Goal: Book appointment/travel/reservation

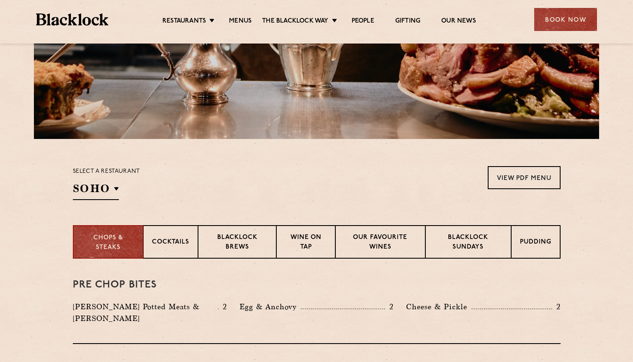
scroll to position [164, 0]
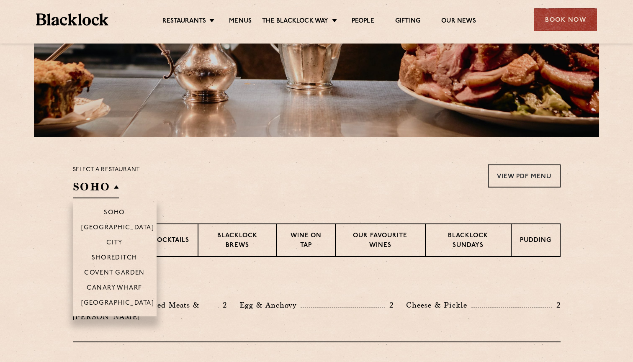
click at [116, 185] on h2 "SOHO" at bounding box center [96, 188] width 46 height 19
click at [111, 269] on p "Covent Garden" at bounding box center [114, 273] width 61 height 8
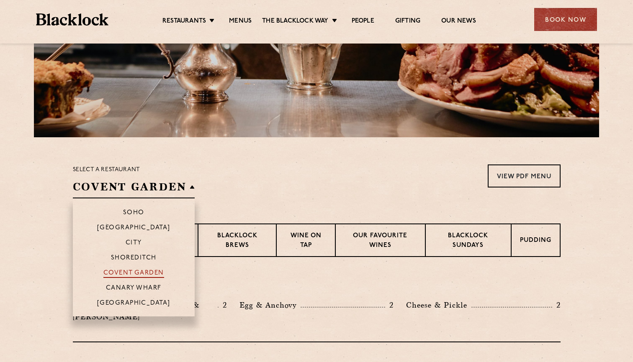
click at [152, 272] on p "Covent Garden" at bounding box center [133, 273] width 61 height 8
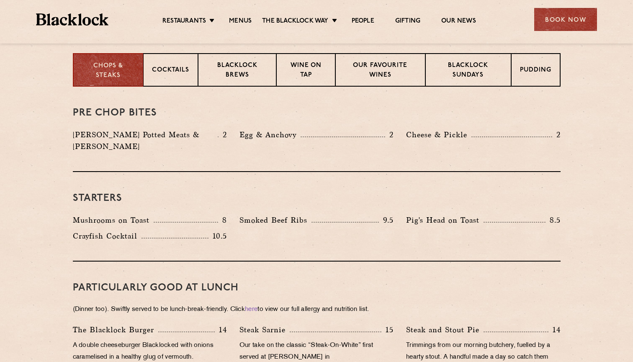
scroll to position [337, 0]
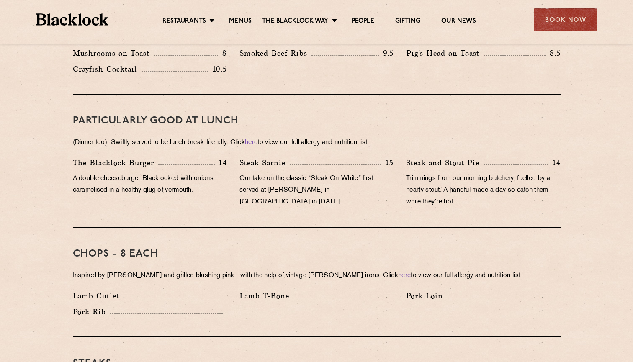
click at [406, 248] on h3 "Chops - 8 each" at bounding box center [316, 253] width 487 height 11
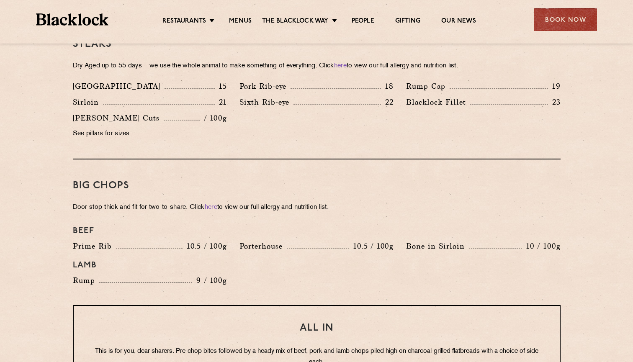
scroll to position [819, 0]
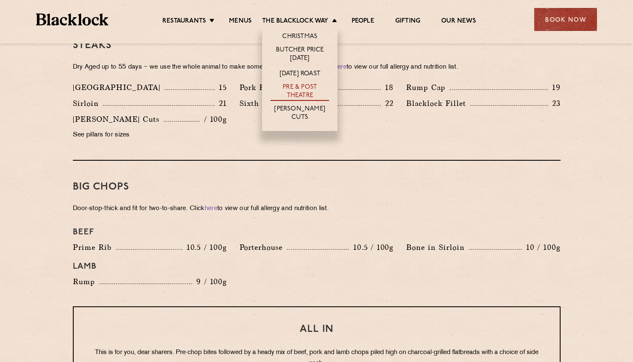
click at [315, 89] on link "Pre & Post Theatre" at bounding box center [299, 92] width 59 height 18
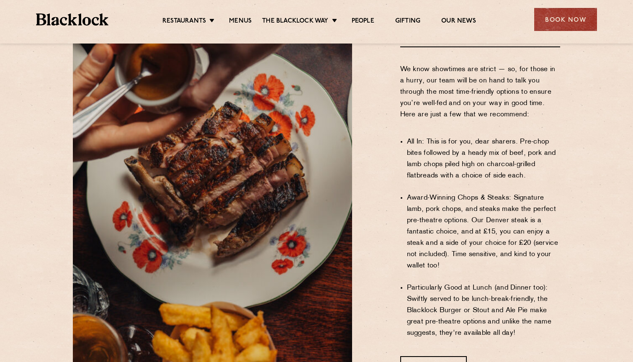
scroll to position [528, 0]
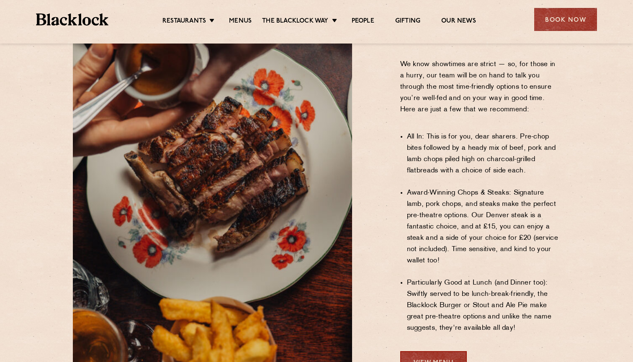
click at [417, 351] on link "View Menu" at bounding box center [433, 362] width 67 height 23
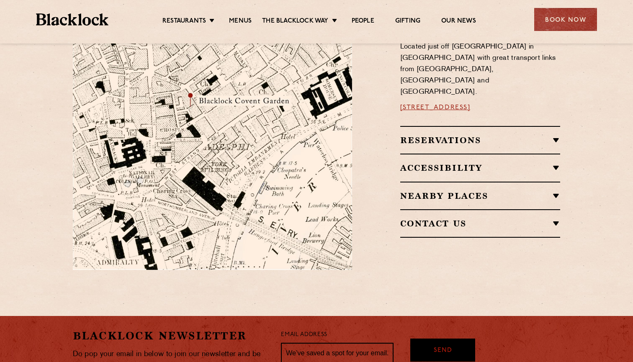
scroll to position [501, 0]
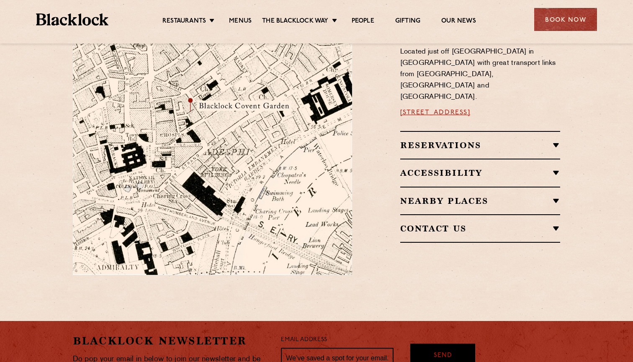
click at [555, 168] on h2 "Accessibility" at bounding box center [480, 173] width 160 height 10
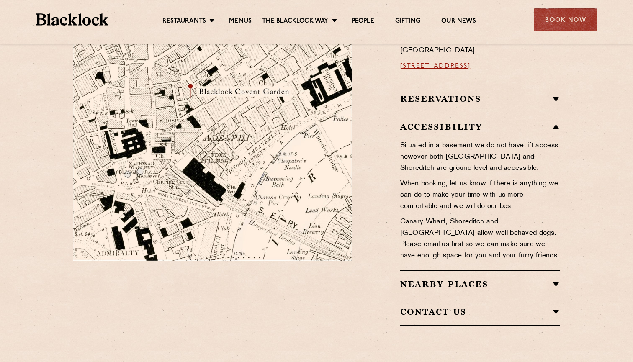
scroll to position [469, 0]
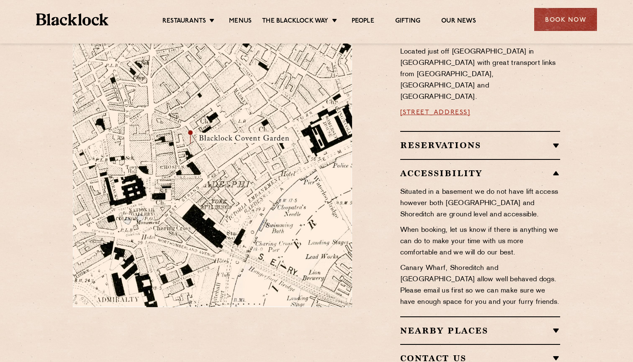
click at [554, 140] on h2 "Reservations" at bounding box center [480, 145] width 160 height 10
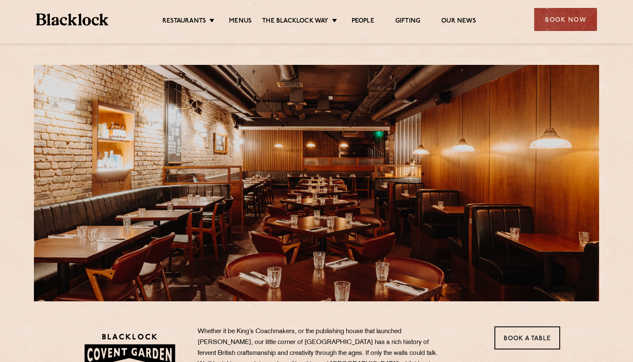
scroll to position [0, 0]
click at [238, 21] on link "Menus" at bounding box center [240, 21] width 23 height 9
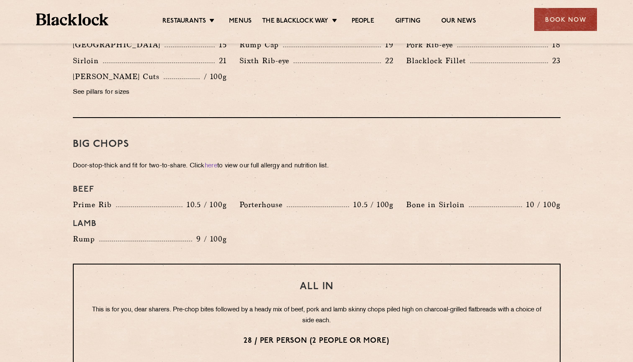
scroll to position [848, 0]
